Goal: Information Seeking & Learning: Learn about a topic

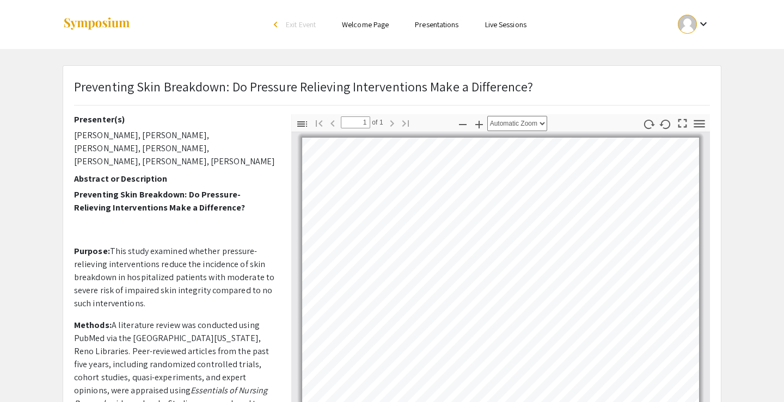
click at [447, 22] on link "Presentations" at bounding box center [437, 25] width 44 height 10
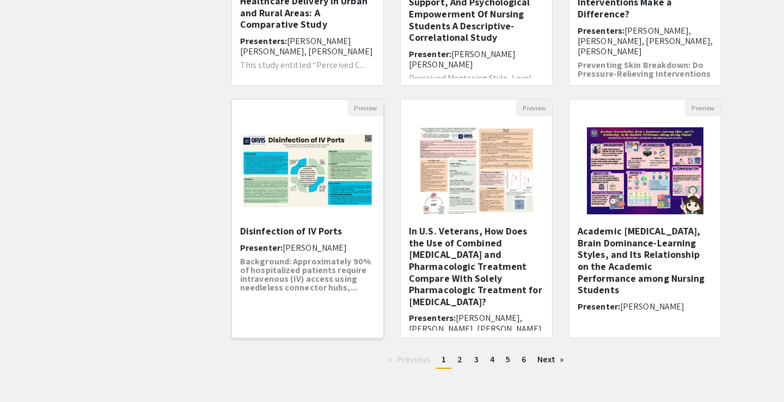
scroll to position [276, 0]
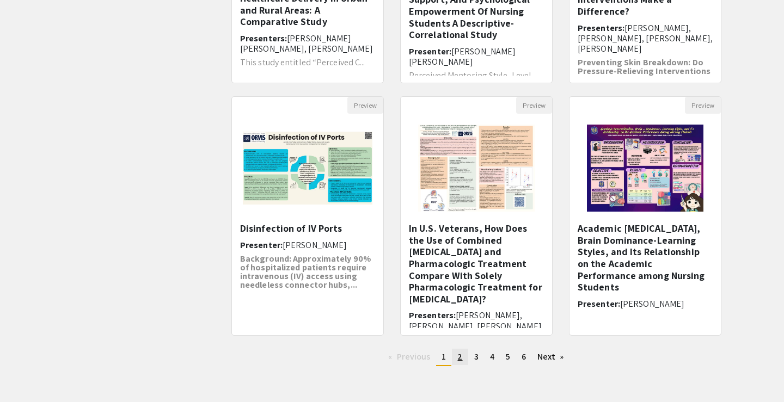
click at [455, 357] on link "page 2" at bounding box center [460, 357] width 16 height 16
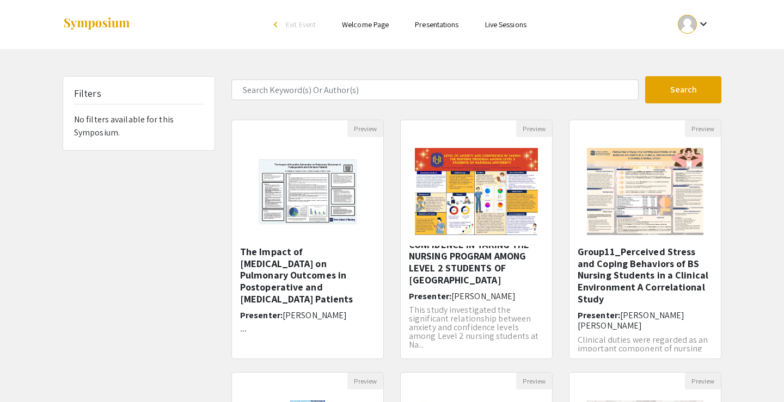
scroll to position [26, 0]
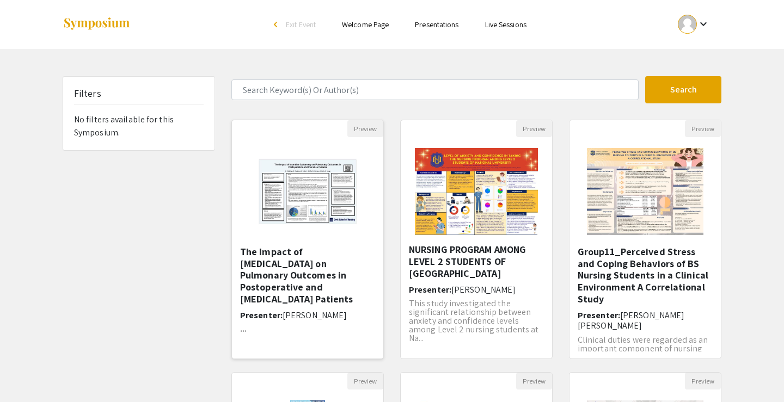
click at [294, 269] on h5 "The Impact of [MEDICAL_DATA] on Pulmonary Outcomes in ​Postoperative and [MEDIC…" at bounding box center [307, 275] width 135 height 59
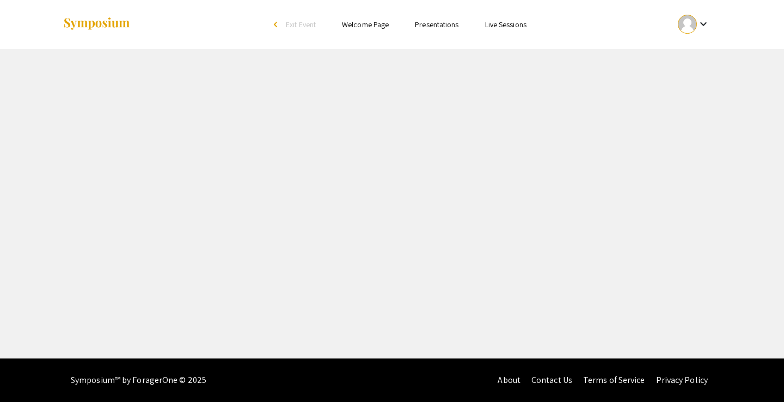
select select "custom"
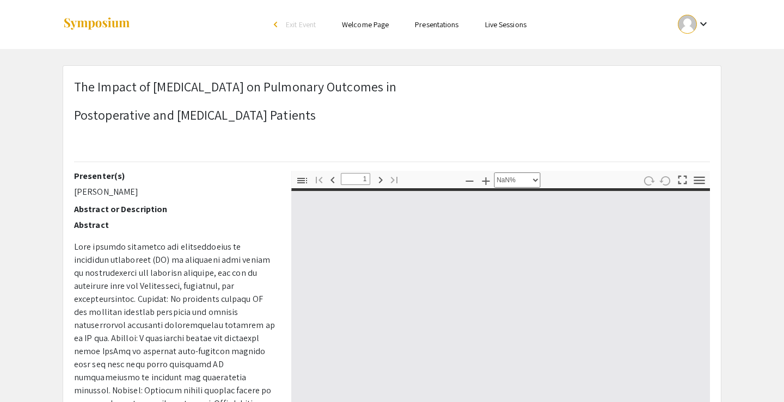
type input "0"
select select "custom"
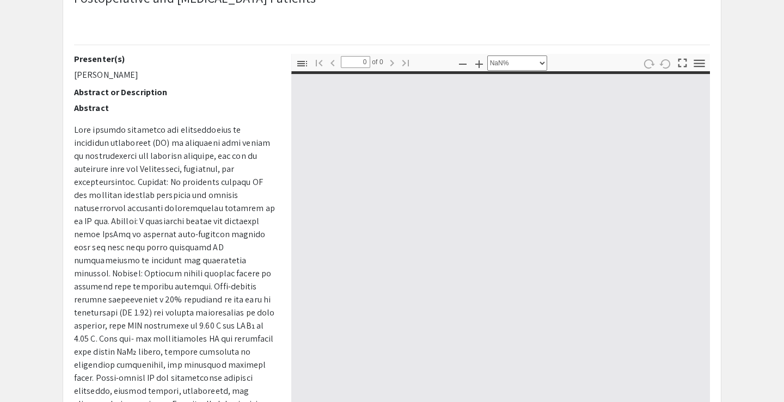
type input "1"
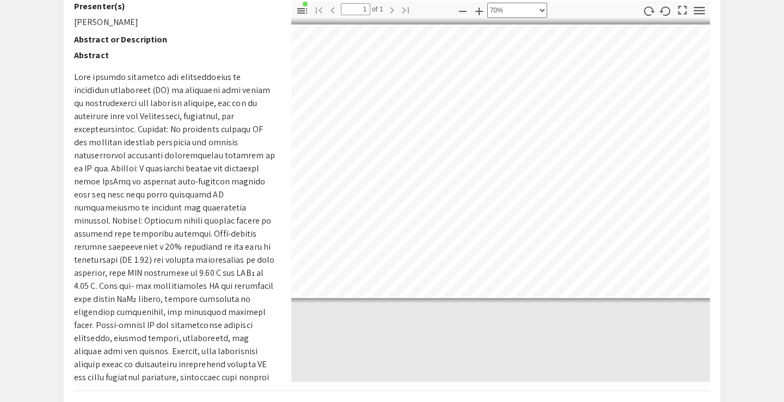
scroll to position [0, 86]
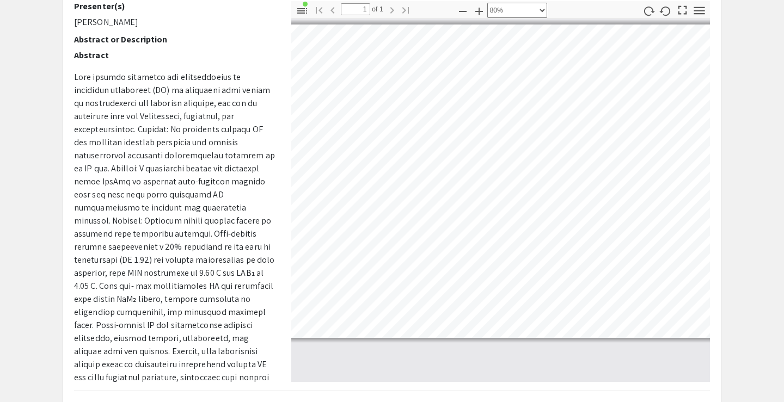
select select "custom"
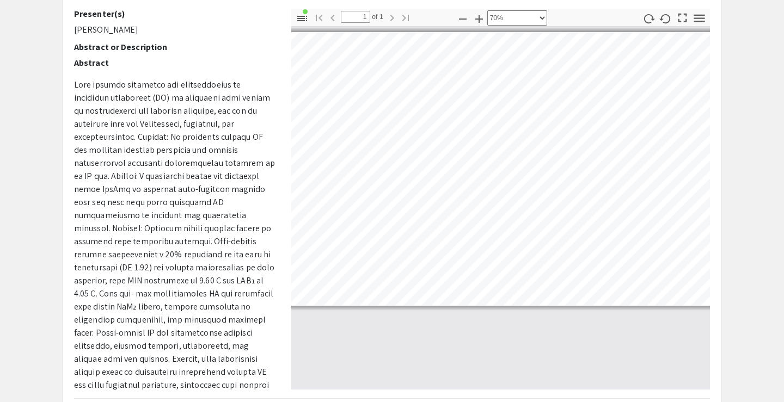
scroll to position [146, 0]
